Goal: Task Accomplishment & Management: Manage account settings

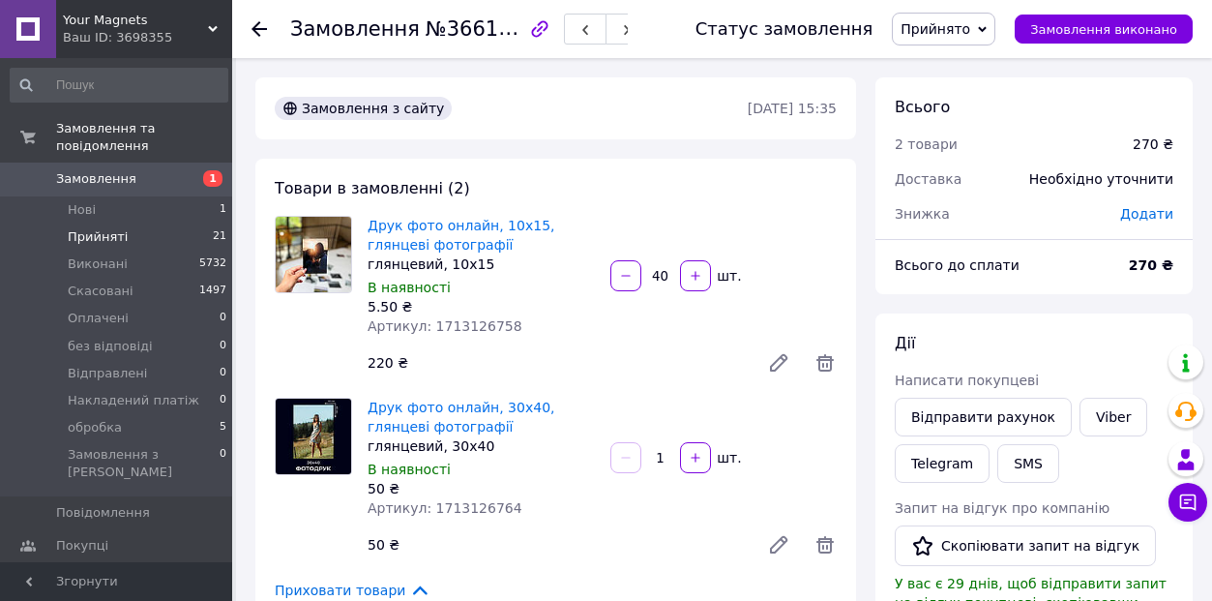
click at [127, 238] on li "Прийняті 21" at bounding box center [119, 237] width 238 height 27
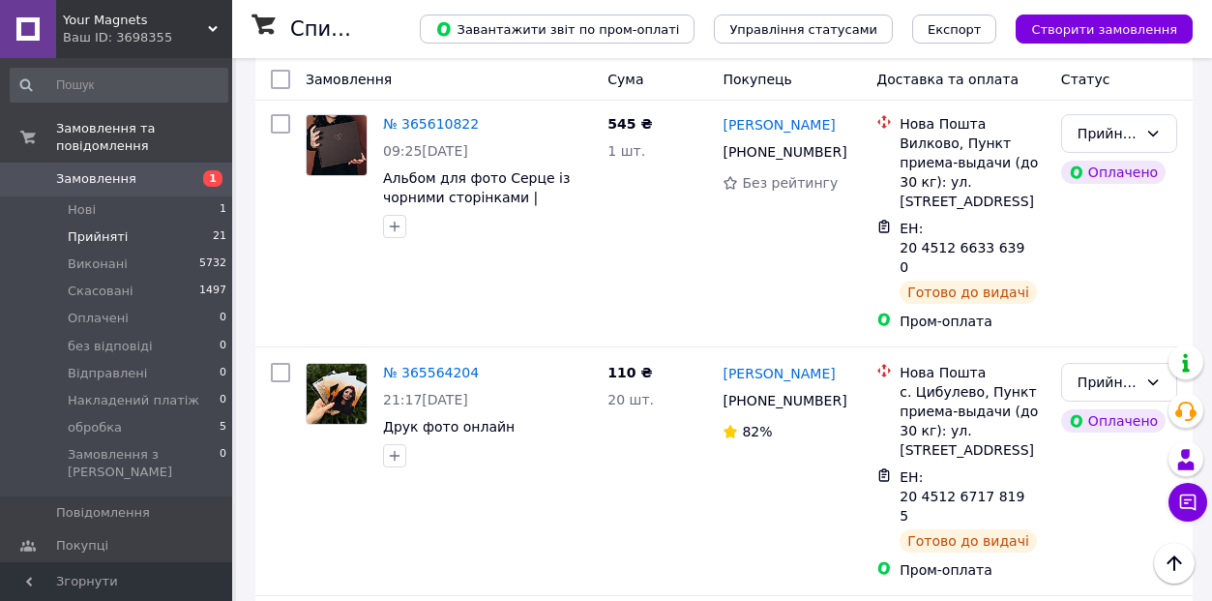
scroll to position [4272, 0]
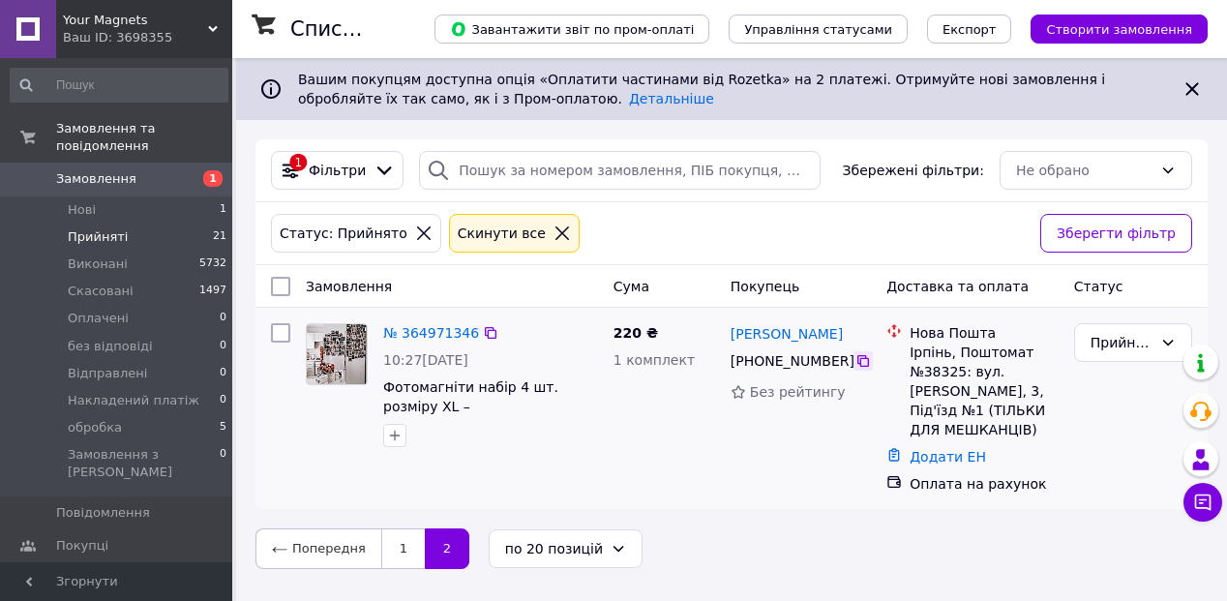
click at [870, 358] on icon at bounding box center [862, 360] width 15 height 15
click at [114, 172] on span "Замовлення" at bounding box center [96, 178] width 80 height 17
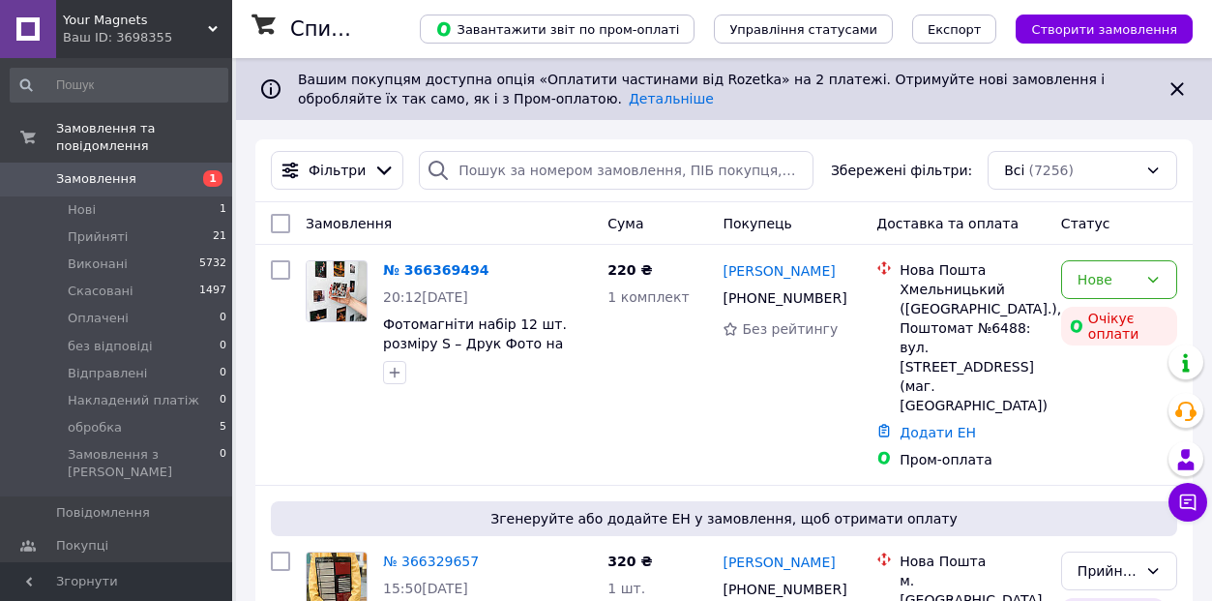
click at [108, 207] on li "Нові 1" at bounding box center [119, 209] width 238 height 27
